Goal: Find specific page/section

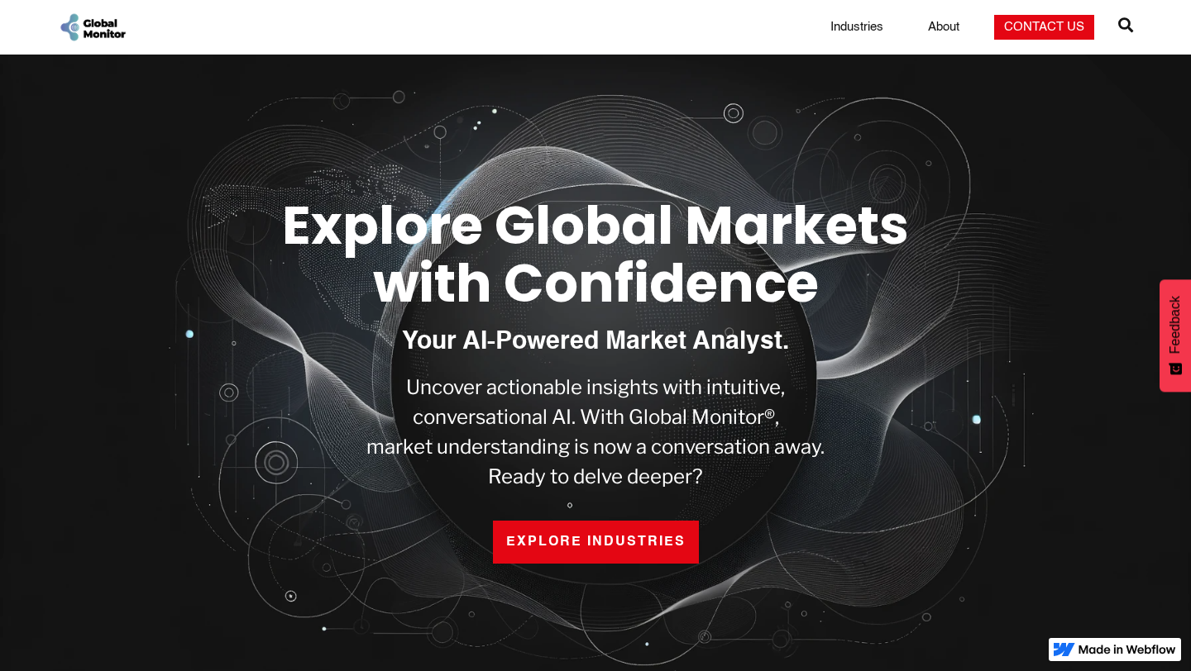
click at [856, 23] on link "Industries" at bounding box center [856, 27] width 73 height 17
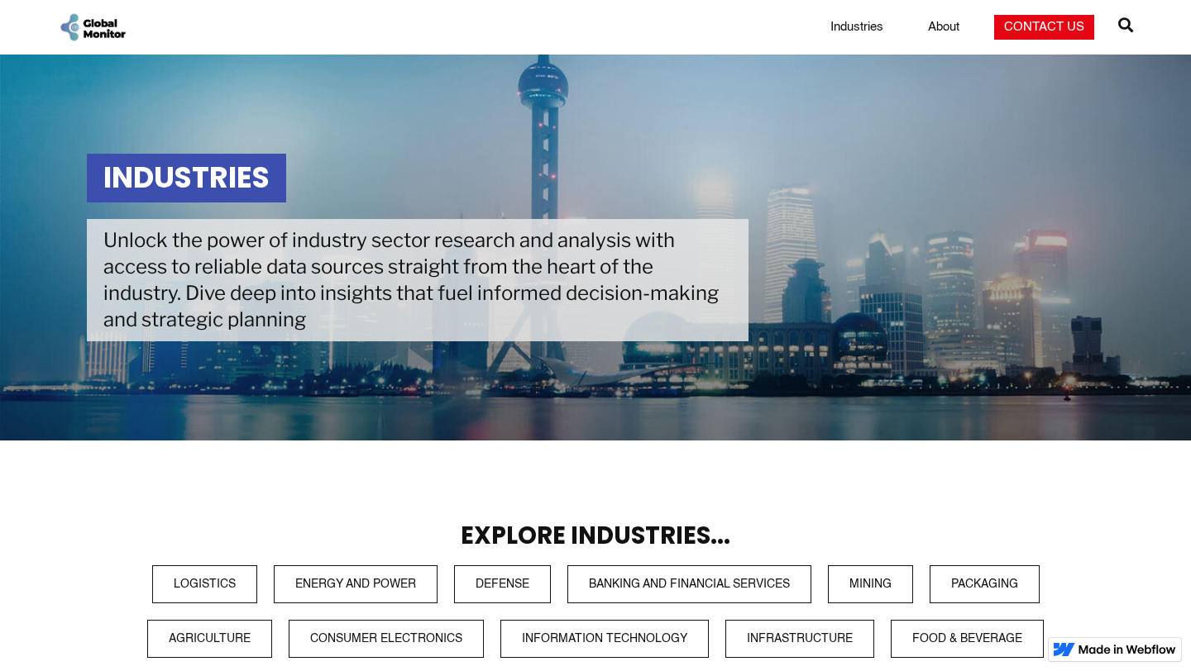
click at [1121, 22] on span "" at bounding box center [1125, 24] width 15 height 23
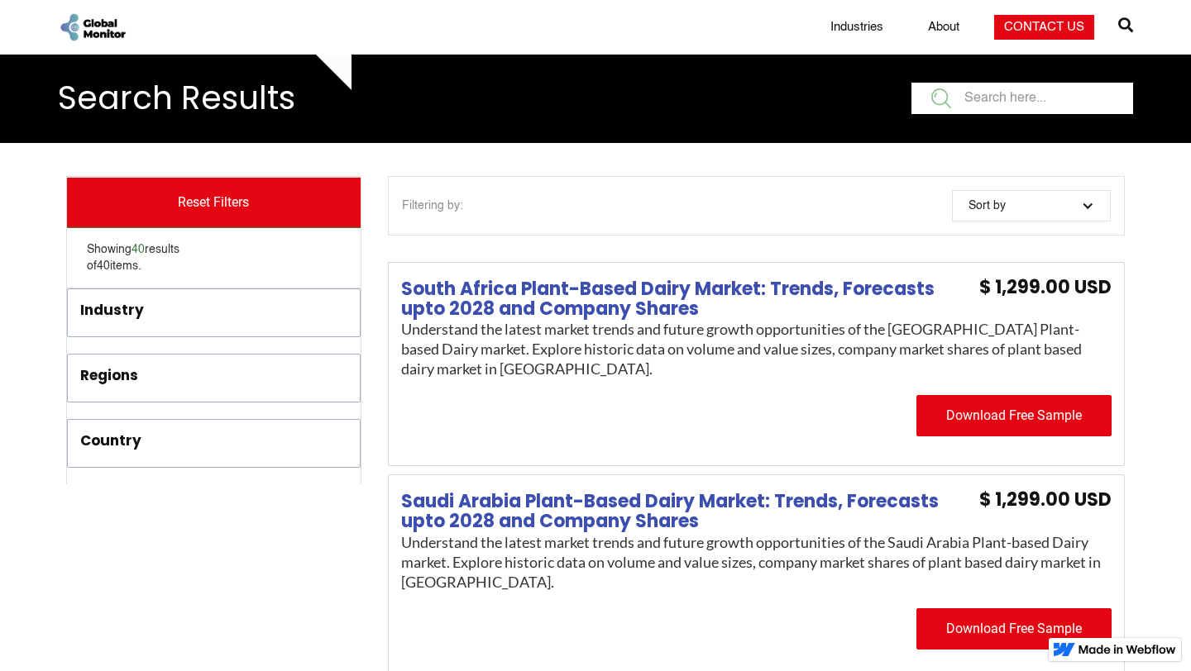
click at [691, 210] on div "Filtering by:" at bounding box center [670, 206] width 537 height 17
click at [210, 325] on div "Industry" at bounding box center [182, 313] width 204 height 27
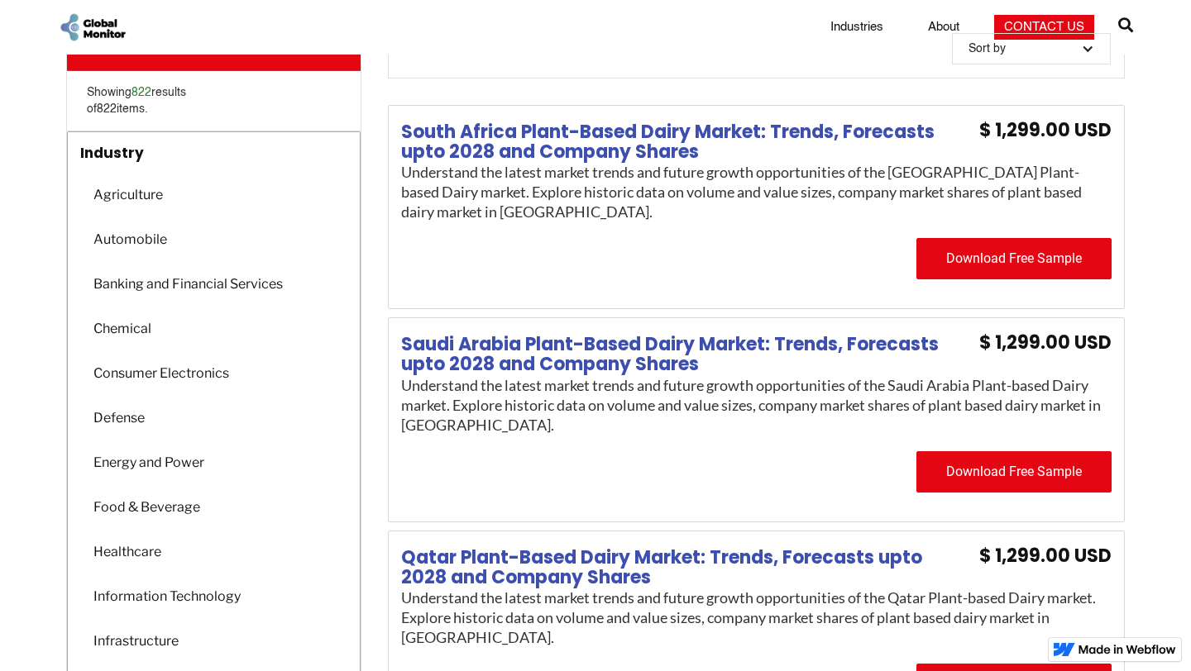
scroll to position [155, 0]
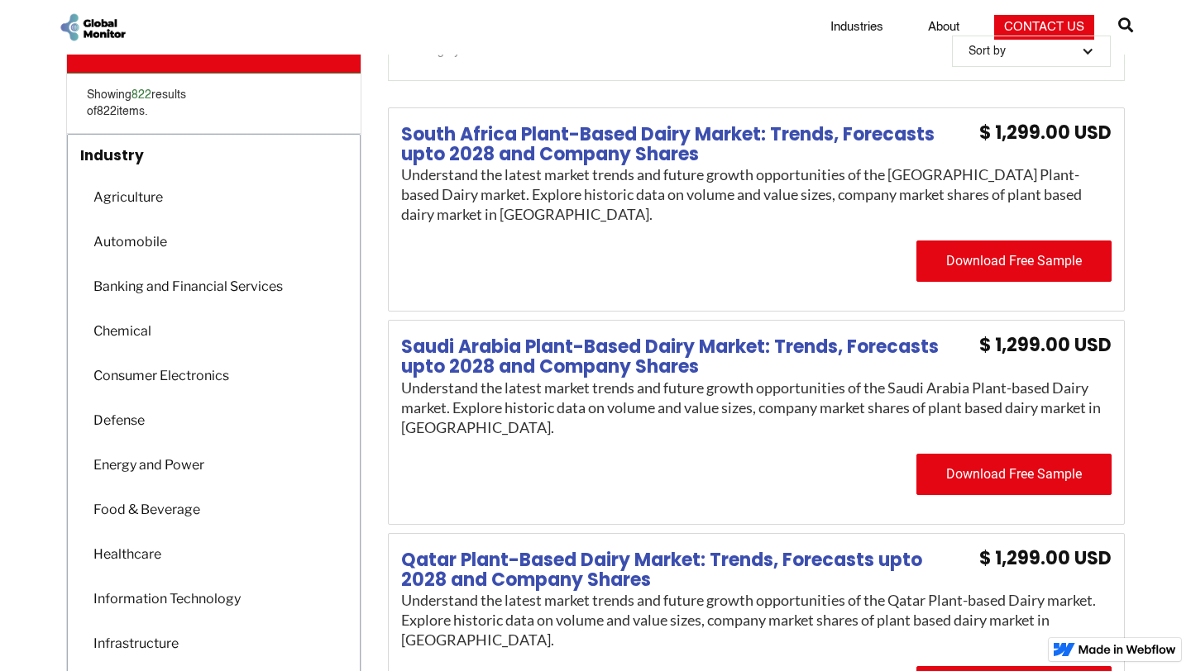
click at [209, 289] on div "Banking and Financial Services" at bounding box center [187, 286] width 204 height 32
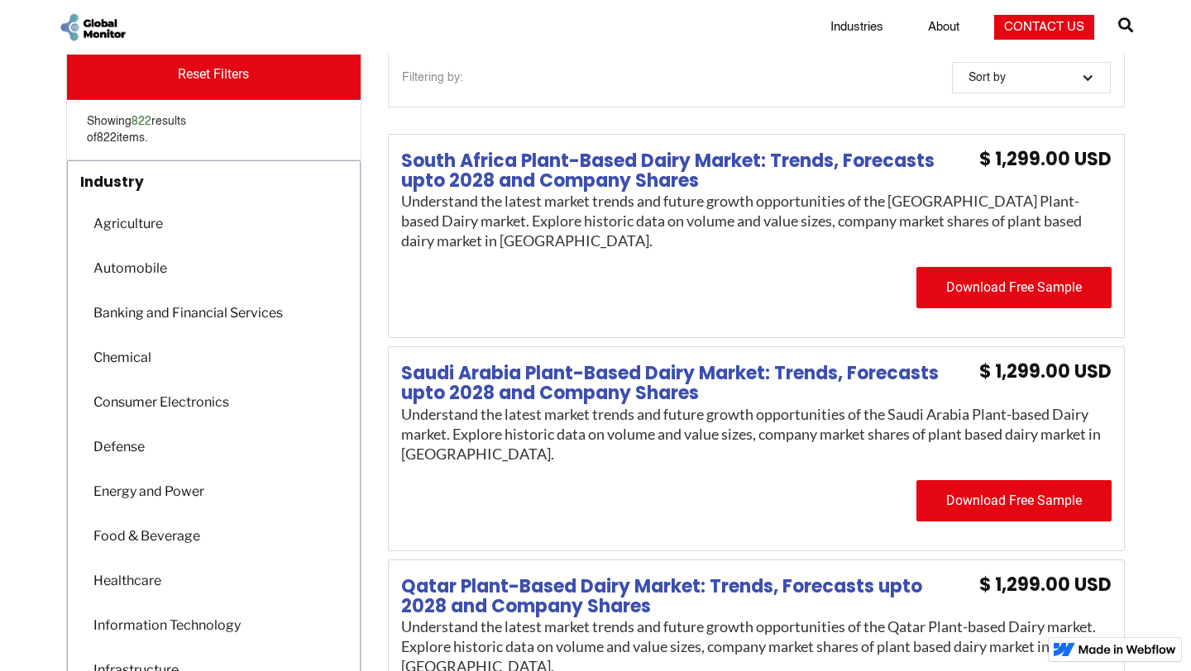
scroll to position [0, 0]
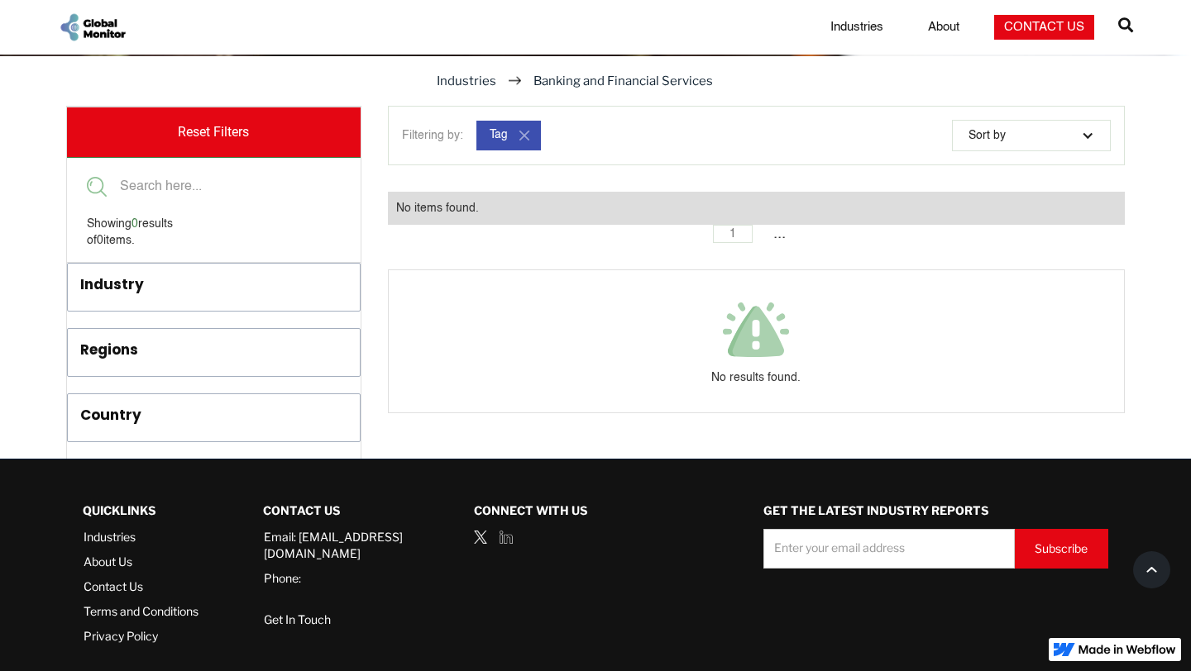
scroll to position [767, 0]
